Goal: Task Accomplishment & Management: Complete application form

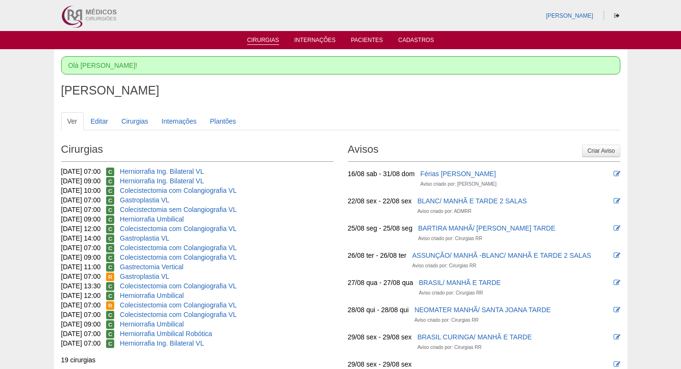
click at [269, 40] on link "Cirurgias" at bounding box center [263, 41] width 32 height 8
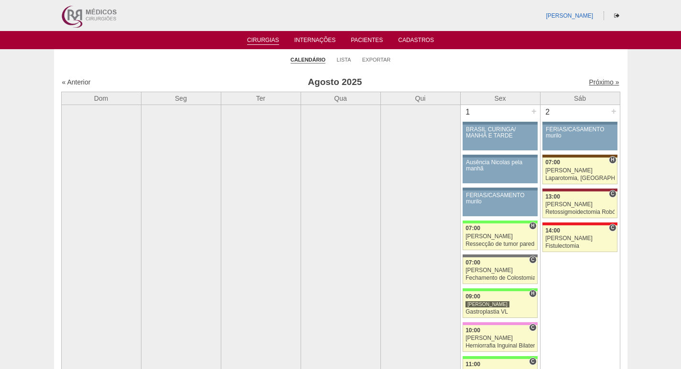
click at [589, 81] on link "Próximo »" at bounding box center [604, 82] width 30 height 8
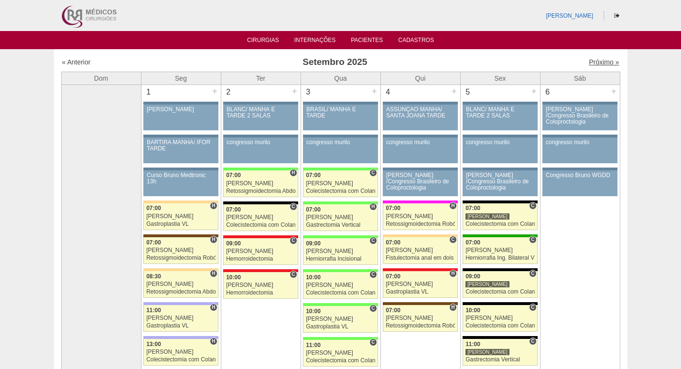
click at [589, 60] on link "Próximo »" at bounding box center [604, 62] width 30 height 8
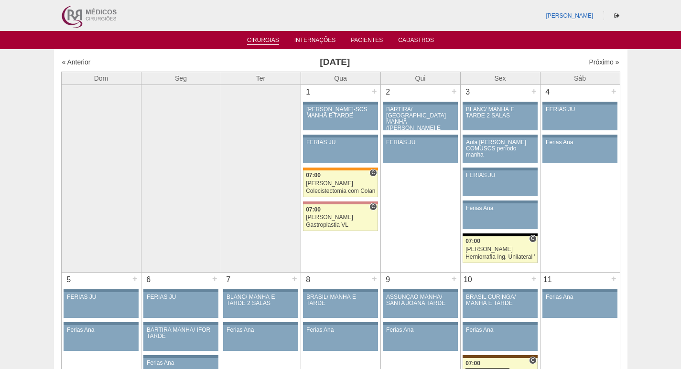
click at [260, 37] on link "Cirurgias" at bounding box center [263, 41] width 32 height 8
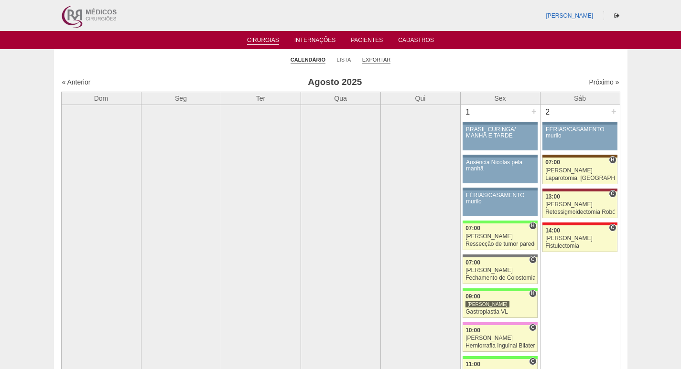
click at [373, 59] on link "Exportar" at bounding box center [376, 59] width 29 height 7
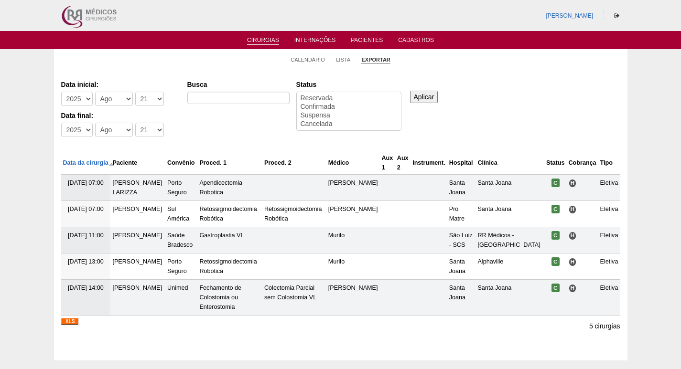
select select
click at [210, 98] on input "Busca" at bounding box center [238, 98] width 102 height 12
type input "GASTROPLASTIA"
click at [113, 106] on select "-Mês [PERSON_NAME] Mar Abr Mai Jun [DATE] Ago Set Out Nov Dez" at bounding box center [114, 99] width 38 height 14
click at [156, 99] on select "-Dia 1 2 3 4 5 6 7 8 9 10 11 12 13 14 15 16 17 18 19 20 21 22 23 24 25 26 27 28…" at bounding box center [149, 99] width 29 height 14
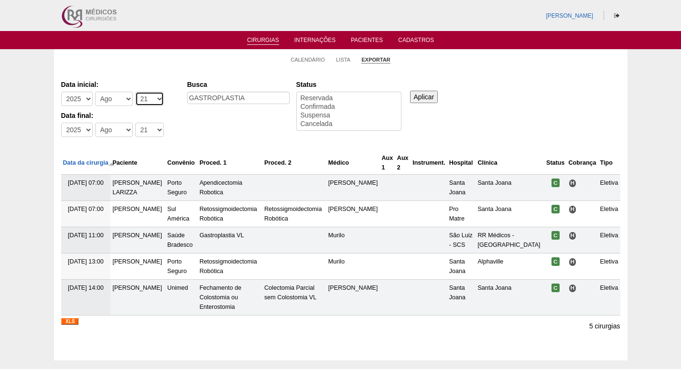
select select "1"
click at [135, 92] on select "-Dia 1 2 3 4 5 6 7 8 9 10 11 12 13 14 15 16 17 18 19 20 21 22 23 24 25 26 27 28…" at bounding box center [149, 99] width 29 height 14
click at [144, 127] on select "-Dia 1 2 3 4 5 6 7 8 9 10 11 12 13 14 15 16 17 18 19 20 21 22 23 24 25 26 27 28…" at bounding box center [149, 130] width 29 height 14
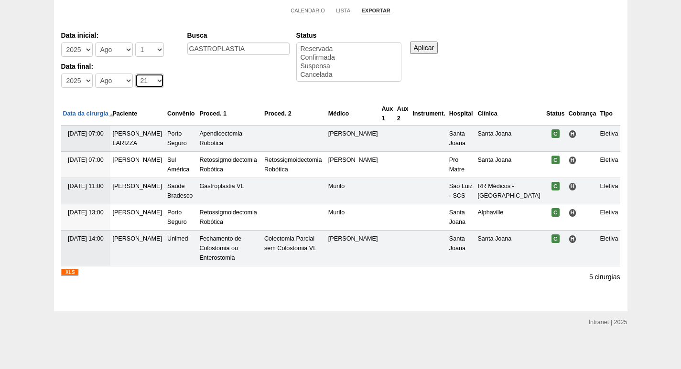
scroll to position [59, 0]
click at [150, 74] on select "-Dia 1 2 3 4 5 6 7 8 9 10 11 12 13 14 15 16 17 18 19 20 21 22 23 24 25 26 27 28…" at bounding box center [149, 81] width 29 height 14
select select "31"
click at [135, 74] on select "-Dia 1 2 3 4 5 6 7 8 9 10 11 12 13 14 15 16 17 18 19 20 21 22 23 24 25 26 27 28…" at bounding box center [149, 81] width 29 height 14
click at [430, 42] on input "Aplicar" at bounding box center [424, 48] width 28 height 12
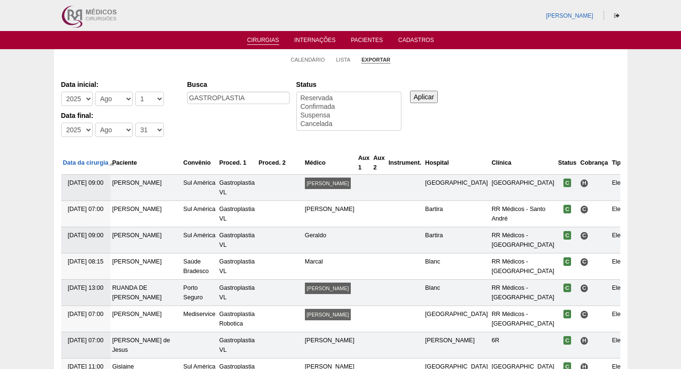
select select
drag, startPoint x: 265, startPoint y: 102, endPoint x: 112, endPoint y: 114, distance: 153.5
click at [112, 114] on div "Data inicial: -Ano 2011 2012 2013 2014 2015 2016 2017 2018 2019 2020 2021 2022 …" at bounding box center [340, 108] width 559 height 65
click at [234, 99] on input "Busca" at bounding box center [238, 98] width 102 height 12
type input "gastrectomia VERTICAL"
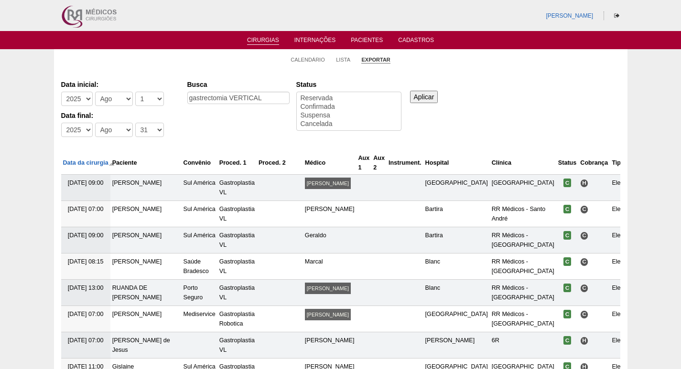
click at [420, 98] on input "Aplicar" at bounding box center [424, 97] width 28 height 12
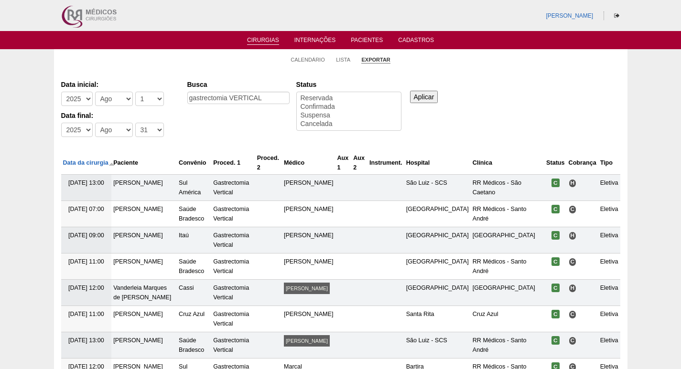
select select
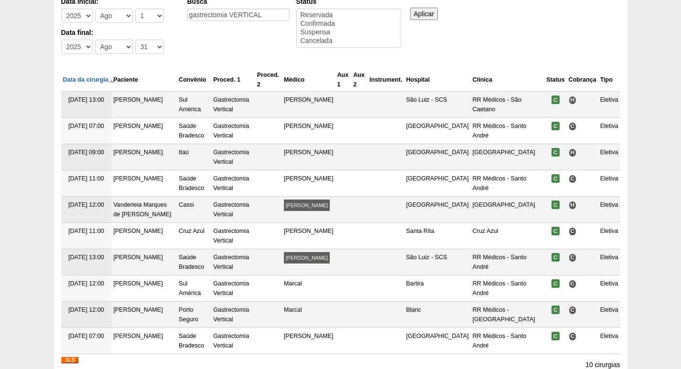
scroll to position [171, 0]
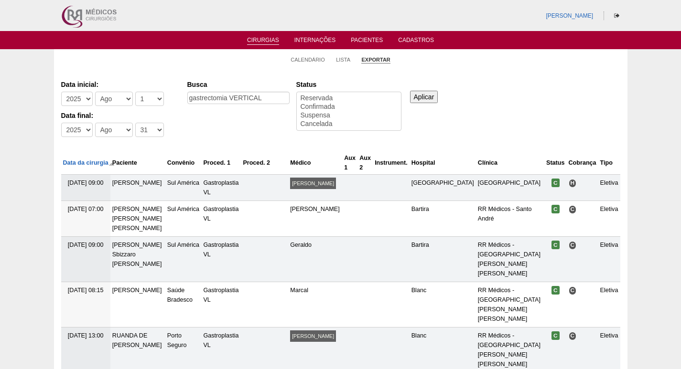
select select
click at [105, 101] on select "-Mês Jan Fev Mar Abr Mai Jun Jul Ago Set Out Nov Dez" at bounding box center [114, 99] width 38 height 14
select select "9"
click at [95, 92] on select "-Mês Jan Fev Mar Abr Mai Jun Jul Ago Set Out Nov Dez" at bounding box center [114, 99] width 38 height 14
click at [114, 137] on select "-Mês Jan Fev Mar Abr Mai Jun Jul Ago Set Out Nov Dez" at bounding box center [114, 130] width 38 height 14
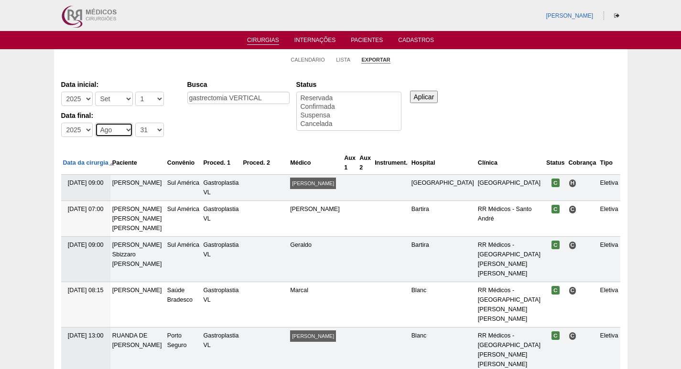
select select "9"
click at [95, 123] on select "-Mês Jan Fev Mar Abr Mai Jun Jul Ago Set Out Nov Dez" at bounding box center [114, 130] width 38 height 14
click at [431, 96] on input "Aplicar" at bounding box center [424, 97] width 28 height 12
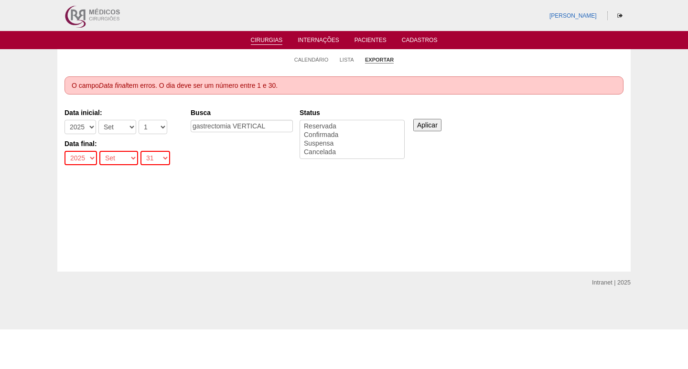
select select
click at [146, 164] on select "-Dia 1 2 3 4 5 6 7 8 9 10 11 12 13 14 15 16 17 18 19 20 21 22 23 24 25 26 27 28…" at bounding box center [156, 158] width 30 height 14
select select "30"
click at [141, 151] on select "-Dia 1 2 3 4 5 6 7 8 9 10 11 12 13 14 15 16 17 18 19 20 21 22 23 24 25 26 27 28…" at bounding box center [156, 158] width 30 height 14
click at [427, 122] on input "Aplicar" at bounding box center [427, 125] width 28 height 12
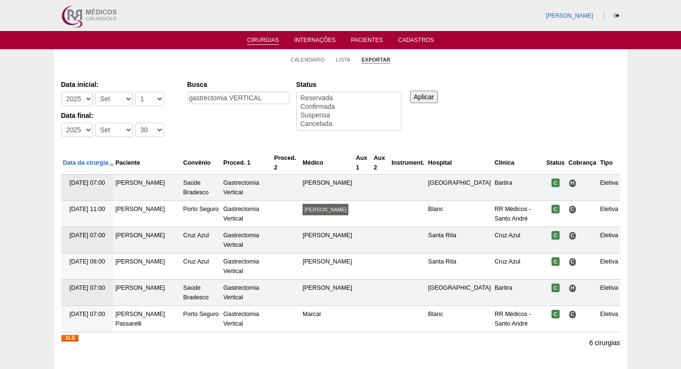
select select
drag, startPoint x: 273, startPoint y: 93, endPoint x: 159, endPoint y: 106, distance: 114.9
click at [159, 106] on div "Data inicial: -Ano 2011 2012 2013 2014 2015 2016 2017 2018 2019 2020 2021 2022 …" at bounding box center [340, 108] width 559 height 65
click at [211, 101] on input "Busca" at bounding box center [238, 98] width 102 height 12
type input "GASTROPLASTIA"
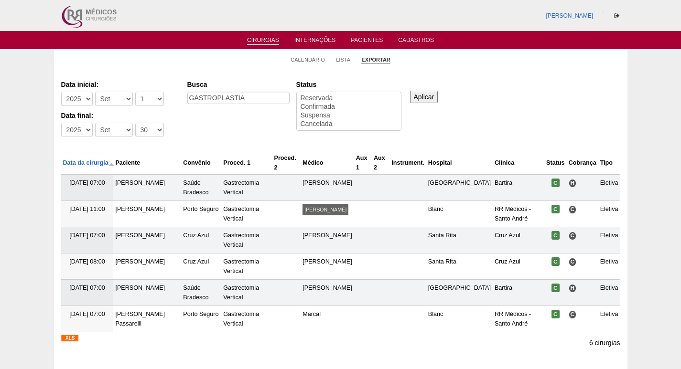
click at [430, 97] on input "Aplicar" at bounding box center [424, 97] width 28 height 12
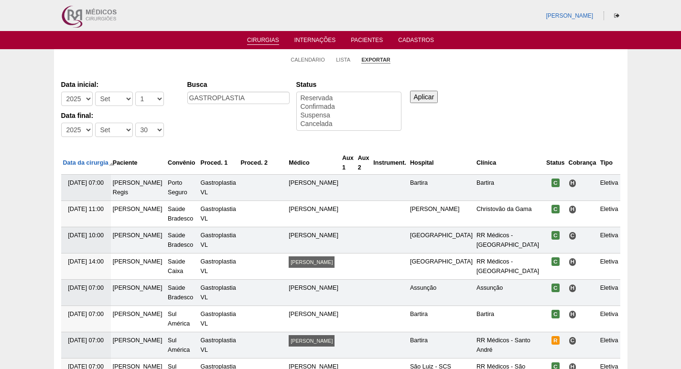
select select
click at [262, 41] on link "Cirurgias" at bounding box center [263, 41] width 32 height 8
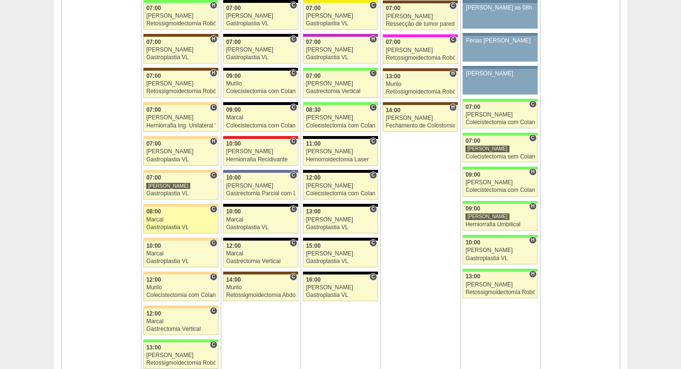
scroll to position [2246, 0]
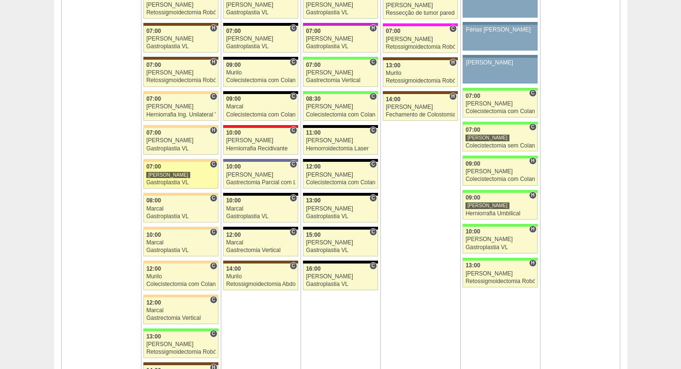
click at [188, 175] on div "[PERSON_NAME]" at bounding box center [180, 175] width 69 height 6
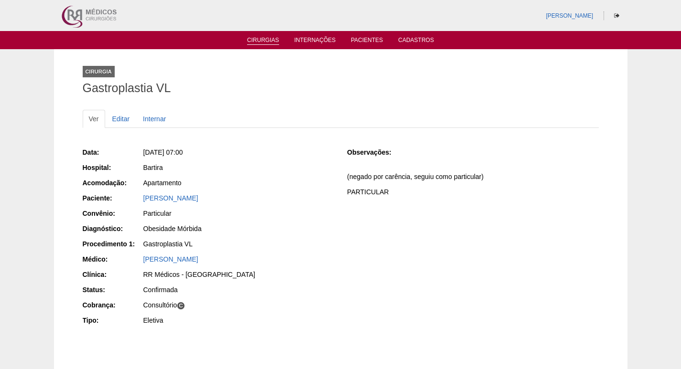
drag, startPoint x: 266, startPoint y: 40, endPoint x: 267, endPoint y: 45, distance: 5.8
click at [266, 40] on link "Cirurgias" at bounding box center [263, 42] width 32 height 10
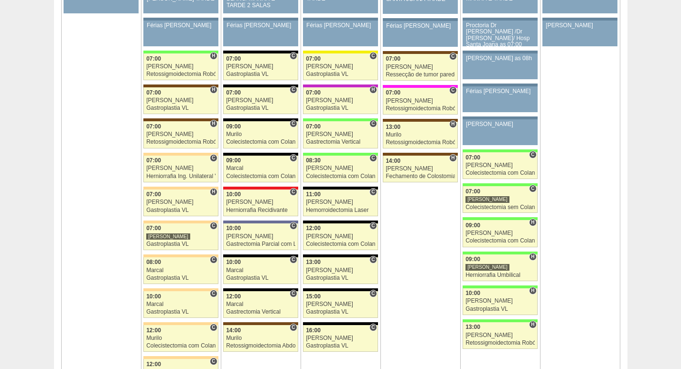
scroll to position [2151, 0]
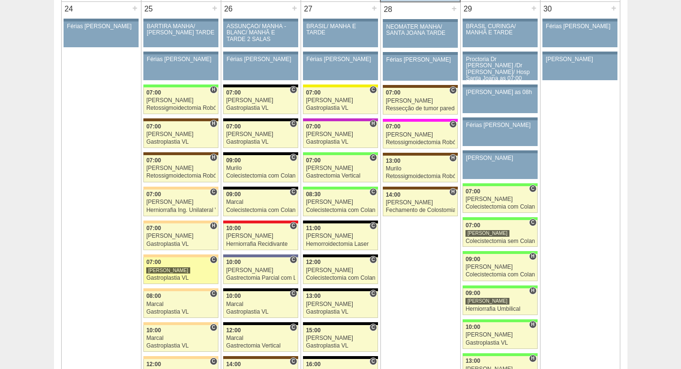
click at [191, 268] on div "[PERSON_NAME]" at bounding box center [180, 271] width 69 height 6
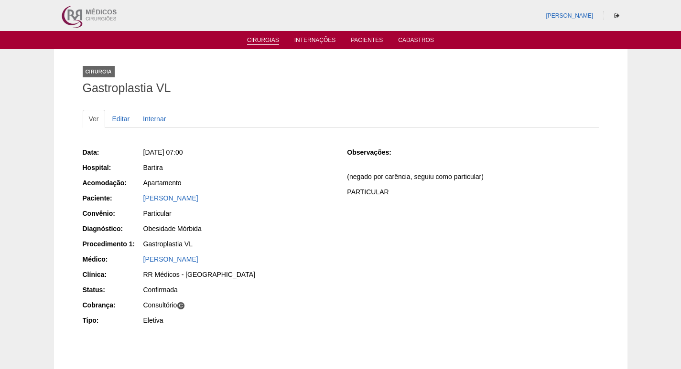
click at [269, 39] on link "Cirurgias" at bounding box center [263, 41] width 32 height 8
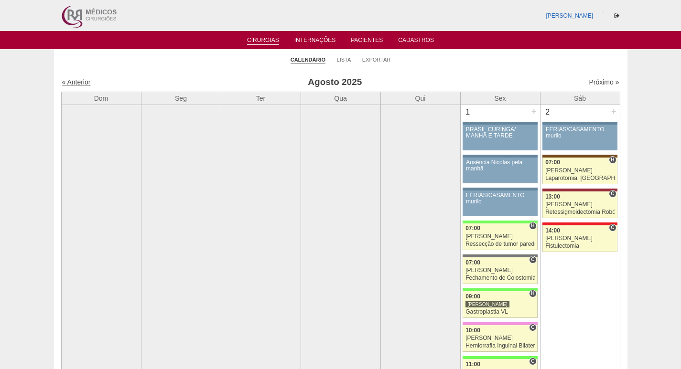
click at [84, 83] on link "« Anterior" at bounding box center [76, 82] width 29 height 8
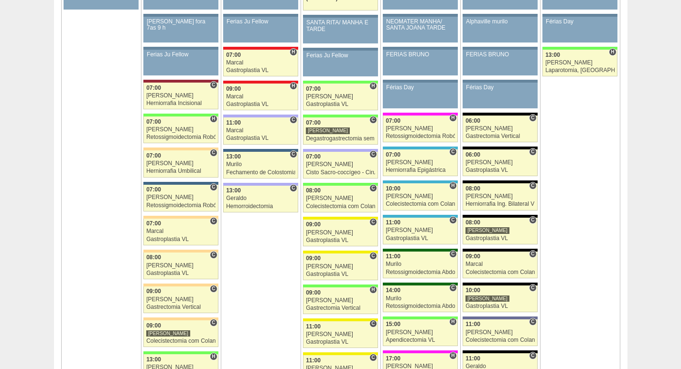
scroll to position [765, 0]
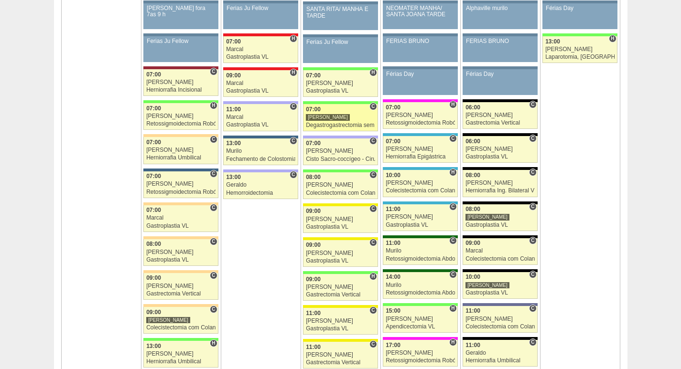
click at [337, 120] on div "[PERSON_NAME]" at bounding box center [340, 117] width 69 height 6
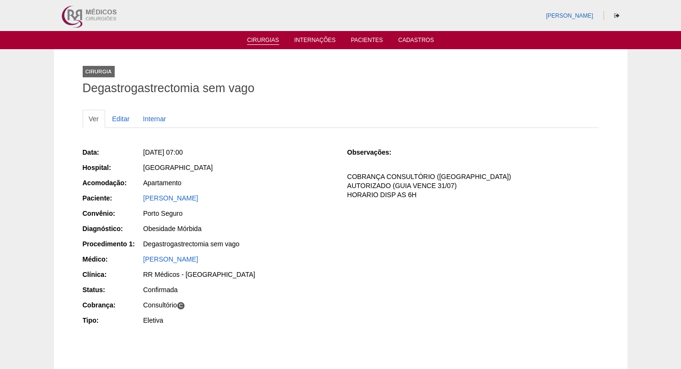
click at [260, 41] on link "Cirurgias" at bounding box center [263, 41] width 32 height 8
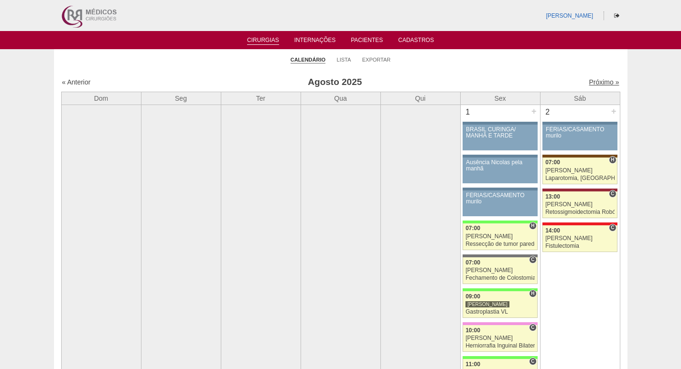
click at [597, 81] on link "Próximo »" at bounding box center [604, 82] width 30 height 8
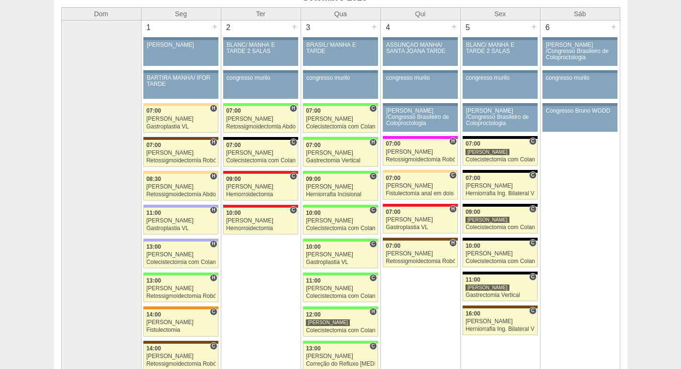
scroll to position [48, 0]
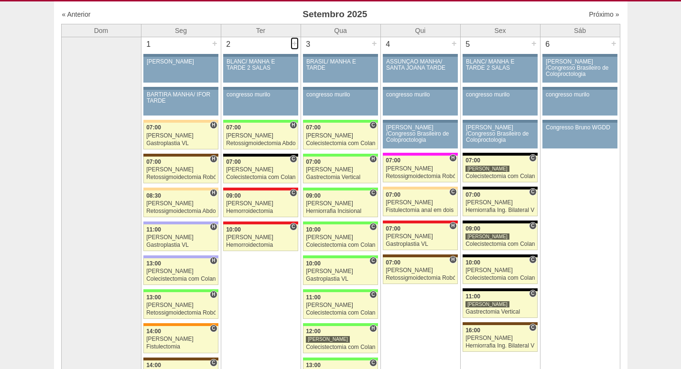
drag, startPoint x: 295, startPoint y: 41, endPoint x: 294, endPoint y: 50, distance: 9.1
click at [295, 42] on div "+" at bounding box center [295, 43] width 8 height 12
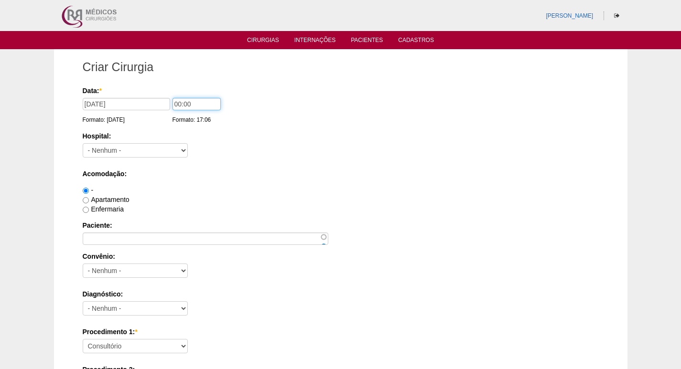
drag, startPoint x: 179, startPoint y: 103, endPoint x: 161, endPoint y: 99, distance: 19.0
click at [161, 96] on div "Data: * 02/09/2025 Formato: 21/08/2025 00:00 Formato: 17:06" at bounding box center [339, 91] width 513 height 10
type input "13:00"
click at [123, 150] on select "- Nenhum - 9 de Julho Albert Einstein Alvorada América Assunção Bartira Benefic…" at bounding box center [135, 150] width 105 height 14
select select "67"
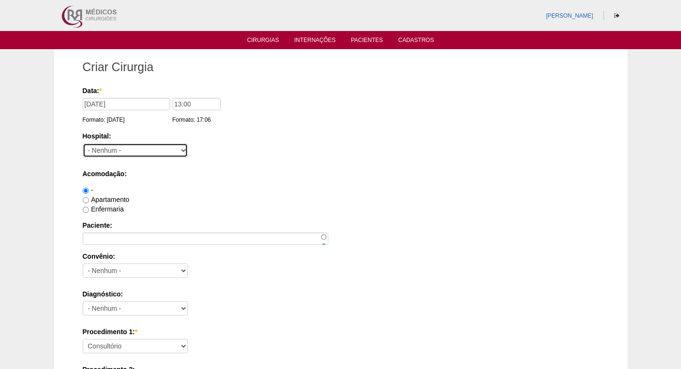
click at [83, 143] on select "- Nenhum - 9 de Julho Albert Einstein Alvorada América Assunção Bartira Benefic…" at bounding box center [135, 150] width 105 height 14
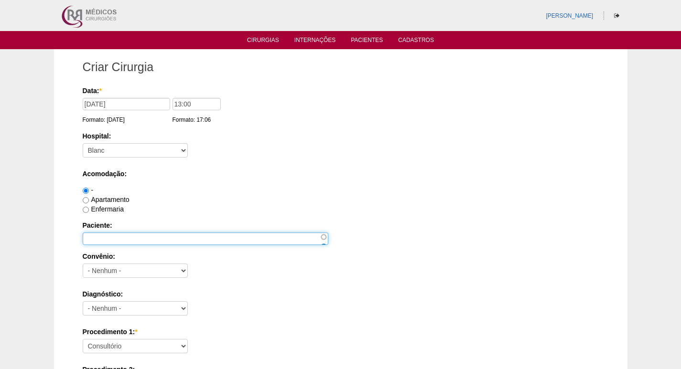
click at [129, 239] on input "Paciente:" at bounding box center [206, 239] width 246 height 12
paste input "MARCELA DA SILVA SOUSA COSTA"
type input "MARCELA DA SILVA SOUSA COSTA"
click at [123, 201] on label "Apartamento" at bounding box center [106, 200] width 47 height 8
click at [89, 201] on input "Apartamento" at bounding box center [86, 200] width 6 height 6
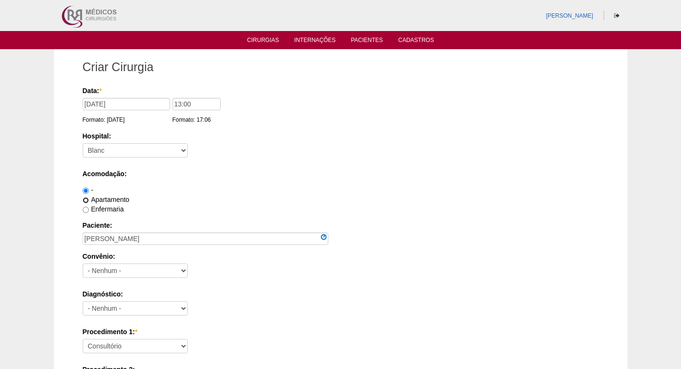
radio input "true"
click at [100, 207] on label "Enfermaria" at bounding box center [103, 210] width 41 height 8
click at [89, 207] on input "Enfermaria" at bounding box center [86, 210] width 6 height 6
radio input "true"
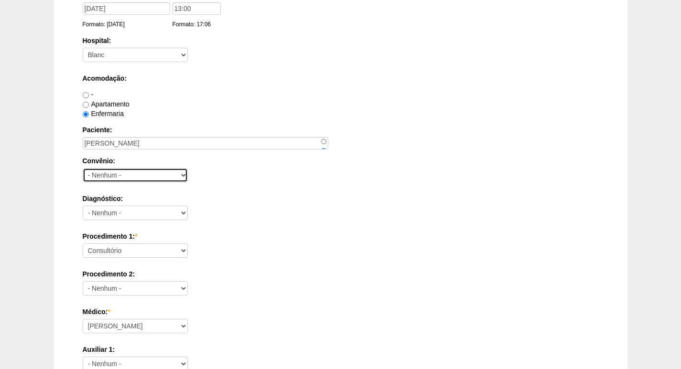
click at [116, 178] on select "- Nenhum - Abet Afresp Allianz Amil Blue Life Caasp Cabesp Caixa de Pensões Car…" at bounding box center [135, 175] width 105 height 14
select select "8907"
click at [83, 168] on select "- Nenhum - Abet Afresp Allianz Amil Blue Life Caasp Cabesp Caixa de Pensões Car…" at bounding box center [135, 175] width 105 height 14
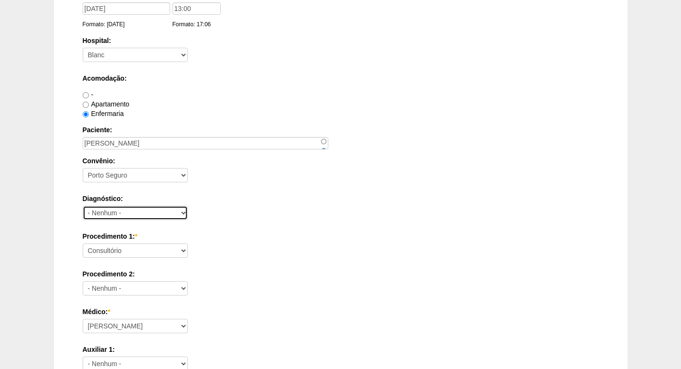
click at [146, 211] on select "- Nenhum - Abdome Agudo Abscesso Hepático Abscesso Perianal Abscesso Peritoneal…" at bounding box center [135, 213] width 105 height 14
select select "3707"
click at [83, 206] on select "- Nenhum - Abdome Agudo Abscesso Hepático Abscesso Perianal Abscesso Peritoneal…" at bounding box center [135, 213] width 105 height 14
click at [262, 202] on label "Diagnóstico:" at bounding box center [341, 199] width 516 height 10
click at [188, 206] on select "- Nenhum - Abdome Agudo Abscesso Hepático Abscesso Perianal Abscesso Peritoneal…" at bounding box center [135, 213] width 105 height 14
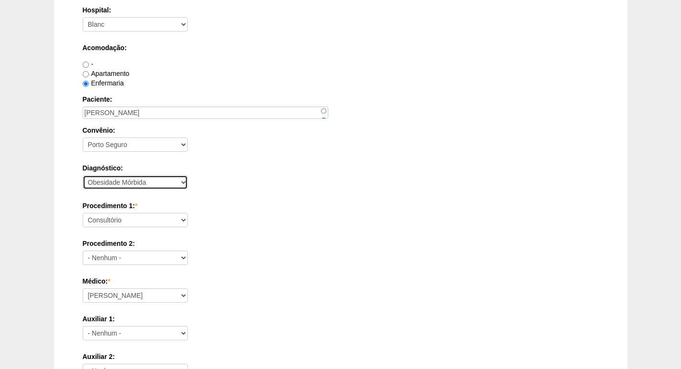
scroll to position [143, 0]
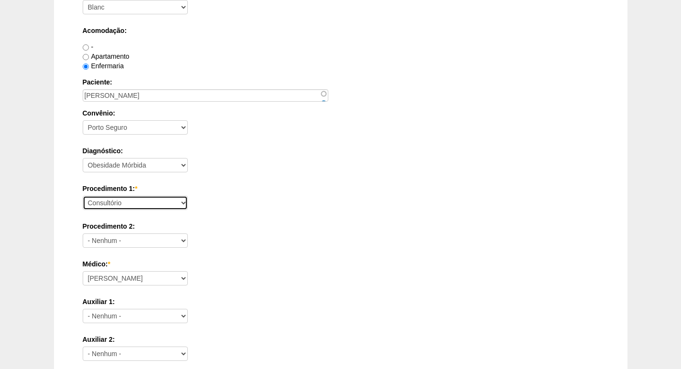
click at [151, 202] on select "Consultório Abscesso Hepático - Drenagem Abscesso perianal Amputação Abdômino P…" at bounding box center [135, 203] width 105 height 14
select select "3710"
click at [83, 196] on select "Consultório Abscesso Hepático - Drenagem Abscesso perianal Amputação Abdômino P…" at bounding box center [135, 203] width 105 height 14
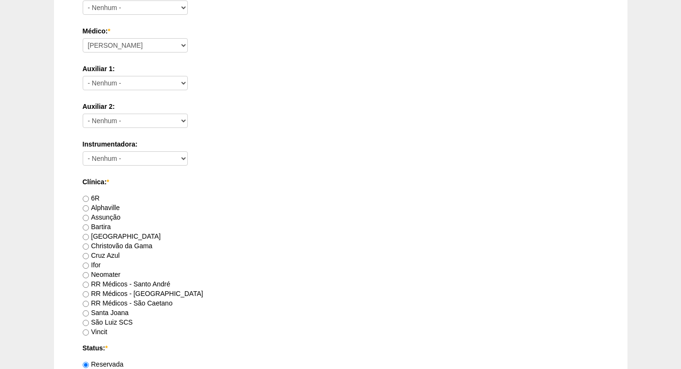
scroll to position [430, 0]
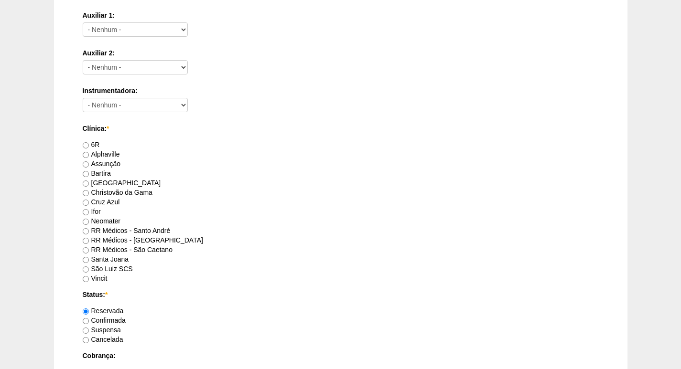
click at [159, 239] on label "RR Médicos - São Bernardo do Campo" at bounding box center [143, 241] width 120 height 8
click at [89, 239] on input "RR Médicos - São Bernardo do Campo" at bounding box center [86, 241] width 6 height 6
radio input "true"
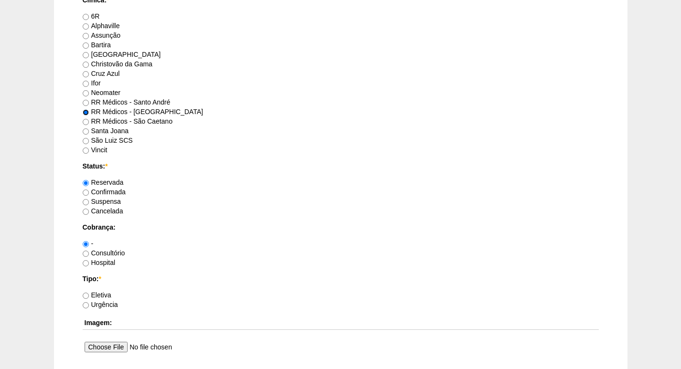
scroll to position [574, 0]
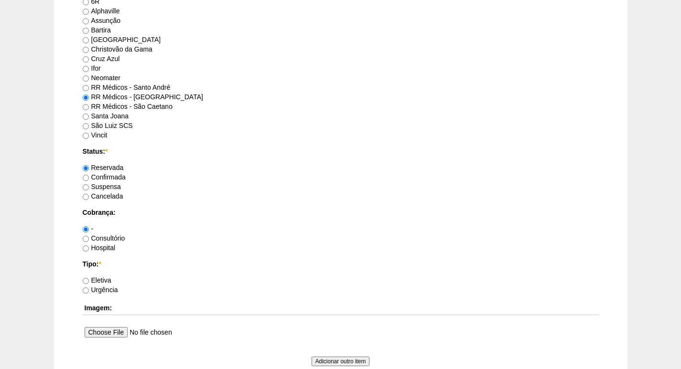
click at [111, 237] on label "Consultório" at bounding box center [104, 239] width 43 height 8
click at [89, 237] on input "Consultório" at bounding box center [86, 239] width 6 height 6
radio input "true"
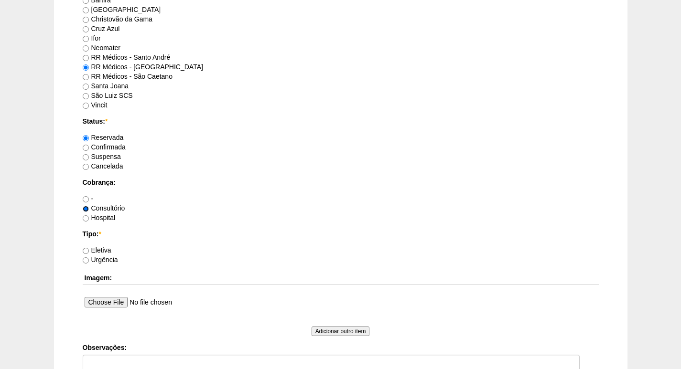
scroll to position [621, 0]
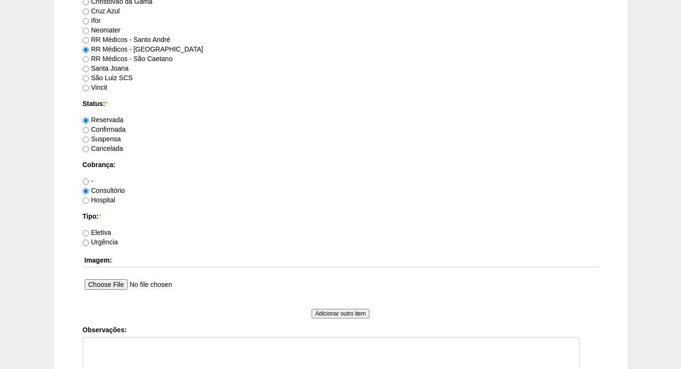
click at [108, 235] on label "Eletiva" at bounding box center [97, 233] width 29 height 8
click at [89, 235] on input "Eletiva" at bounding box center [86, 233] width 6 height 6
radio input "true"
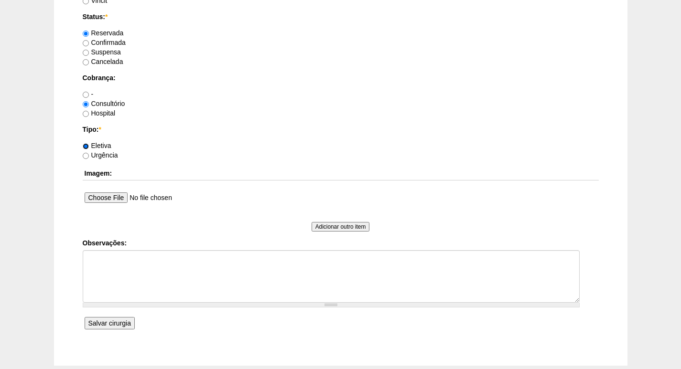
scroll to position [717, 0]
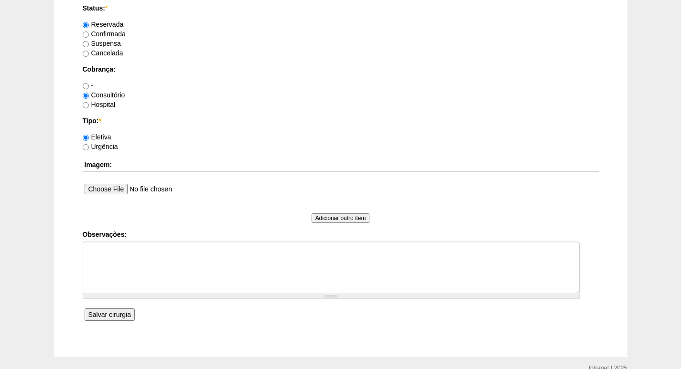
click at [116, 312] on input "Salvar cirurgia" at bounding box center [110, 315] width 50 height 12
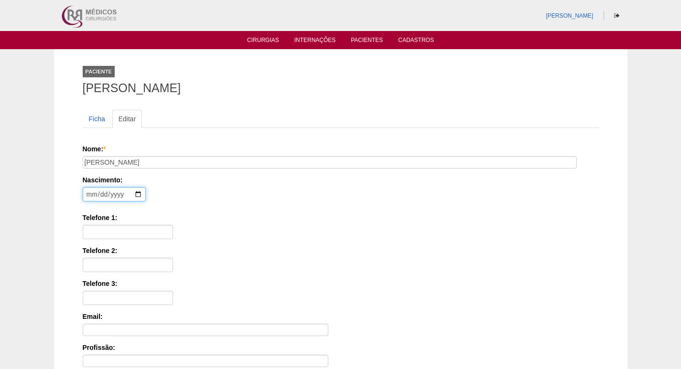
click at [88, 194] on input "date" at bounding box center [114, 194] width 63 height 14
type input "1981-08-15"
type input "11 97035-6189"
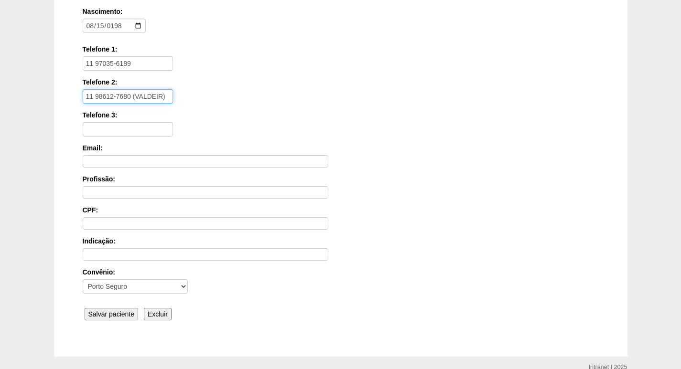
scroll to position [214, 0]
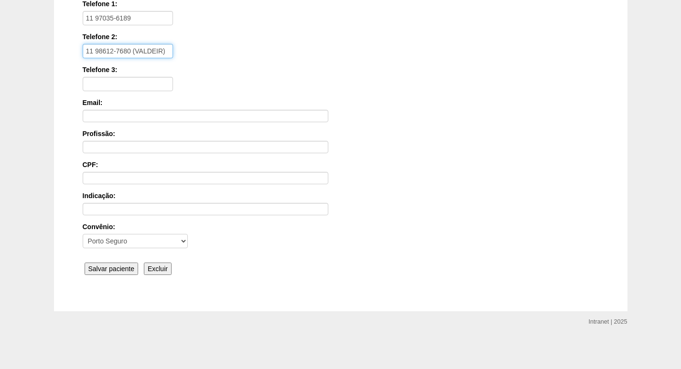
type input "11 98612-7680 (VALDEIR)"
click at [129, 269] on input "Salvar paciente" at bounding box center [112, 269] width 54 height 12
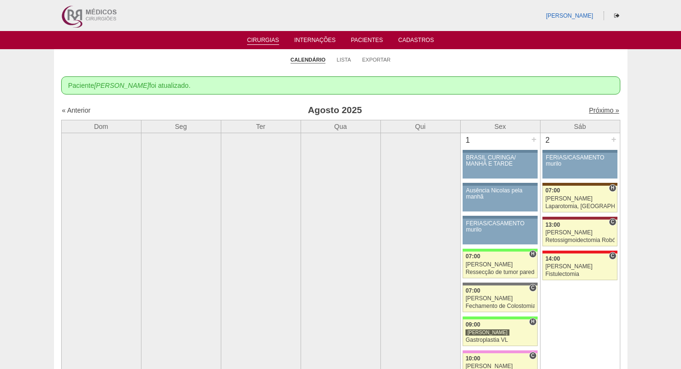
click at [597, 111] on link "Próximo »" at bounding box center [604, 111] width 30 height 8
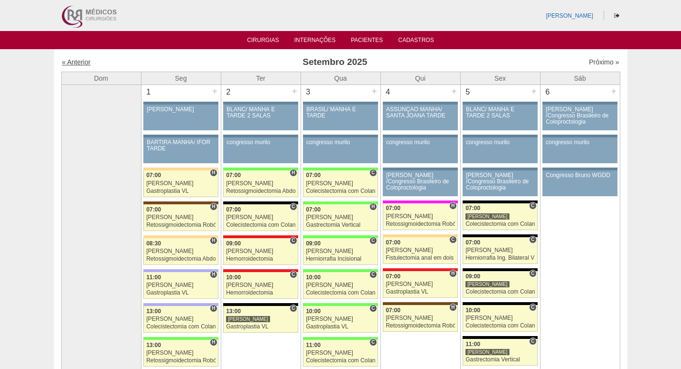
click at [82, 62] on link "« Anterior" at bounding box center [76, 62] width 29 height 8
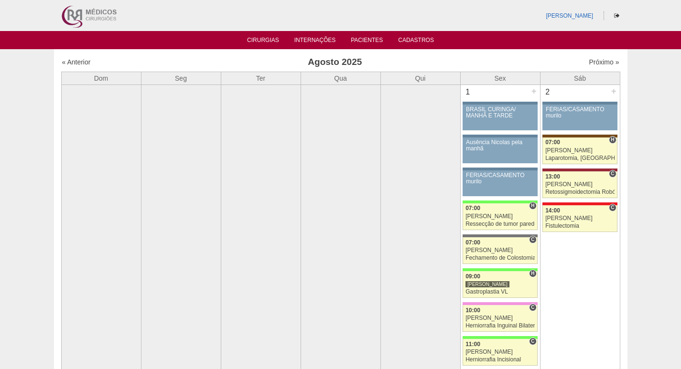
click at [92, 19] on img at bounding box center [88, 15] width 59 height 31
